Goal: Obtain resource: Obtain resource

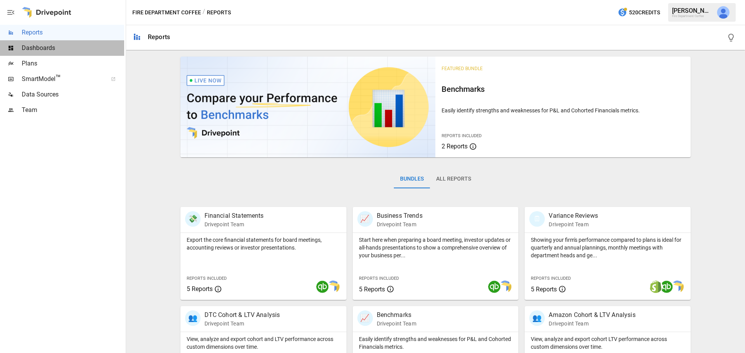
click at [46, 49] on span "Dashboards" at bounding box center [73, 47] width 102 height 9
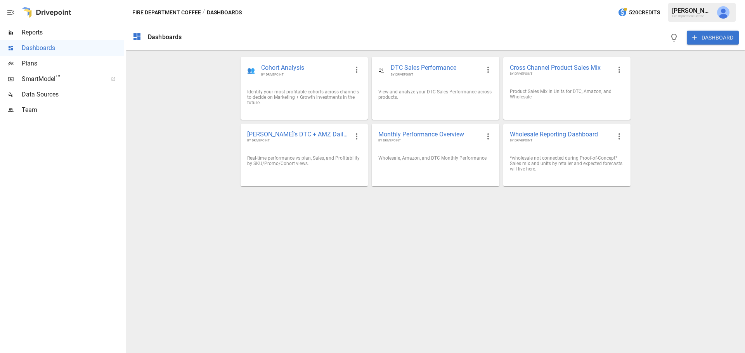
click at [42, 64] on span "Plans" at bounding box center [73, 63] width 102 height 9
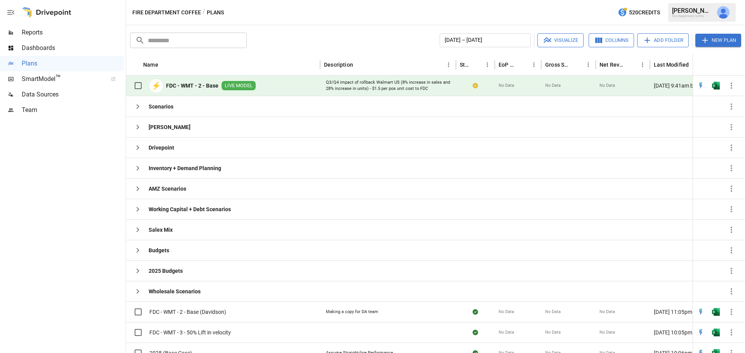
click at [237, 88] on span "LIVE MODEL" at bounding box center [239, 85] width 34 height 7
click at [244, 82] on span "LIVE MODEL" at bounding box center [239, 85] width 34 height 7
click at [715, 87] on img "Open in Excel" at bounding box center [716, 86] width 8 height 8
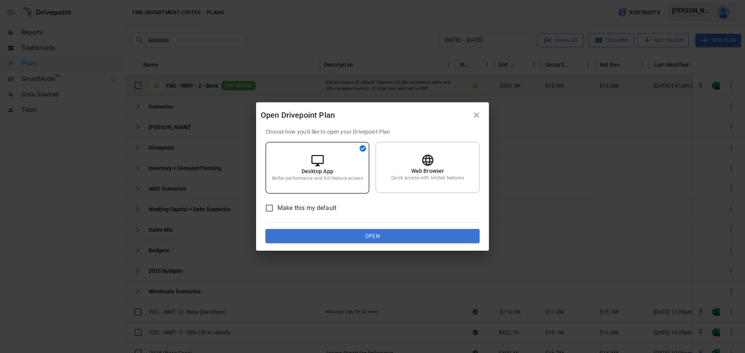
click at [365, 237] on button "Open" at bounding box center [372, 236] width 214 height 14
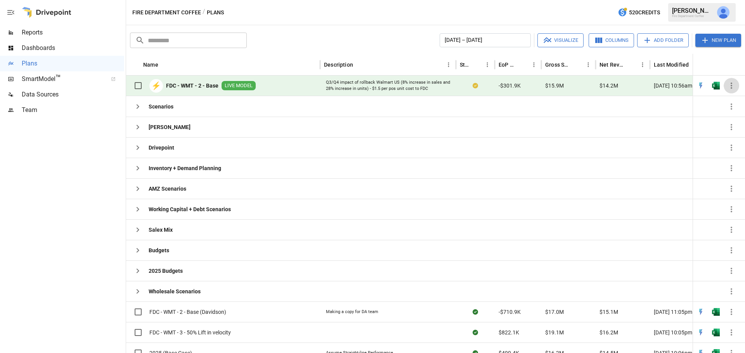
click at [729, 85] on icon "button" at bounding box center [731, 85] width 9 height 9
click at [712, 89] on div at bounding box center [372, 176] width 745 height 353
click at [715, 87] on img "Open in Excel" at bounding box center [716, 86] width 8 height 8
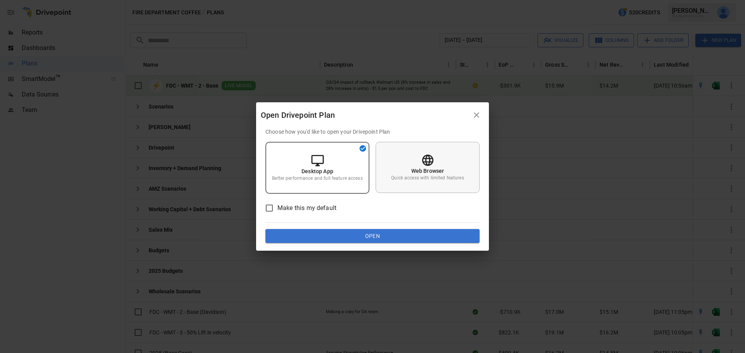
click at [419, 174] on p "Web Browser" at bounding box center [427, 171] width 33 height 8
click at [388, 234] on button "Open" at bounding box center [372, 236] width 214 height 14
